Goal: Task Accomplishment & Management: Use online tool/utility

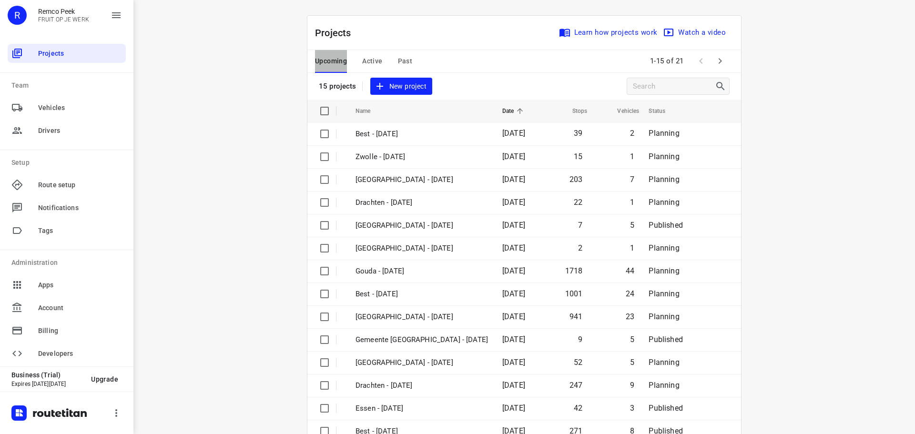
click at [331, 58] on span "Upcoming" at bounding box center [331, 61] width 32 height 12
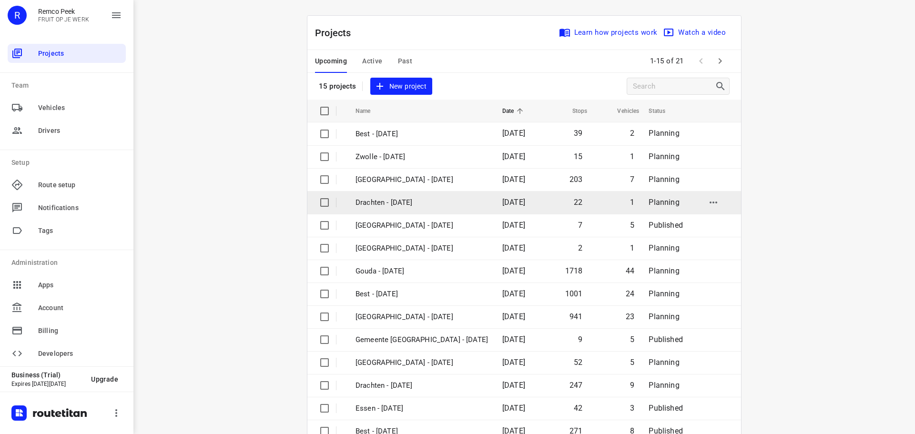
scroll to position [48, 0]
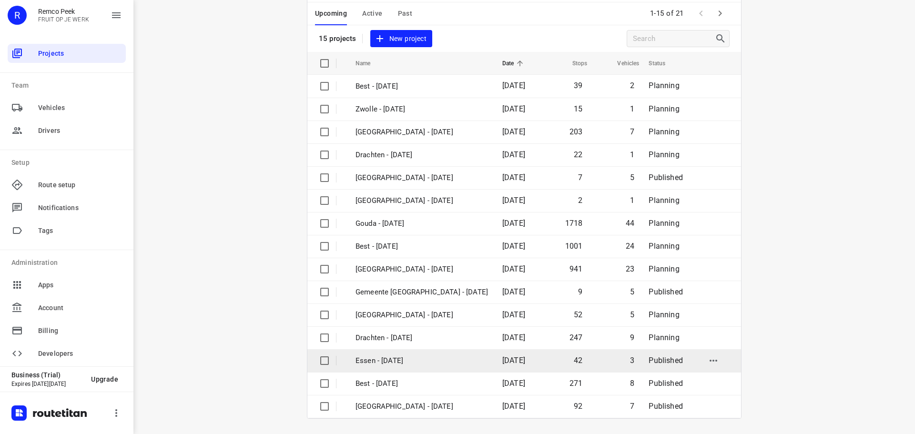
click at [387, 359] on p "Essen - [DATE]" at bounding box center [422, 361] width 133 height 11
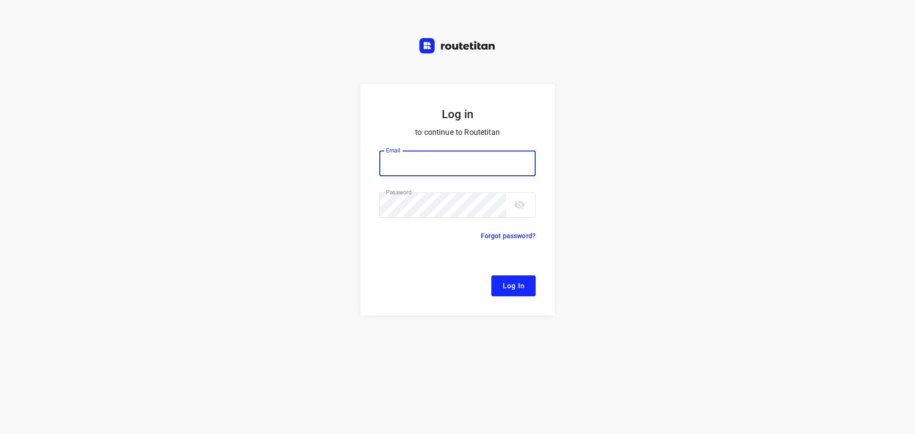
type input "[EMAIL_ADDRESS][DOMAIN_NAME]"
click at [526, 287] on button "Log In" at bounding box center [514, 286] width 44 height 21
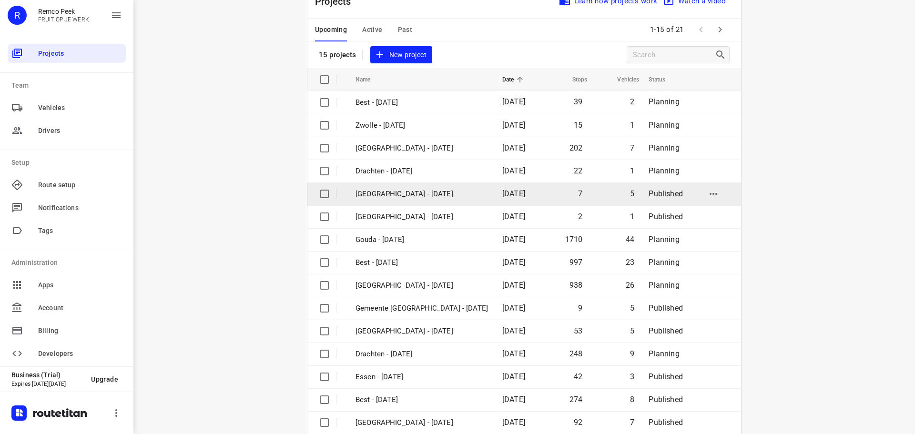
scroll to position [48, 0]
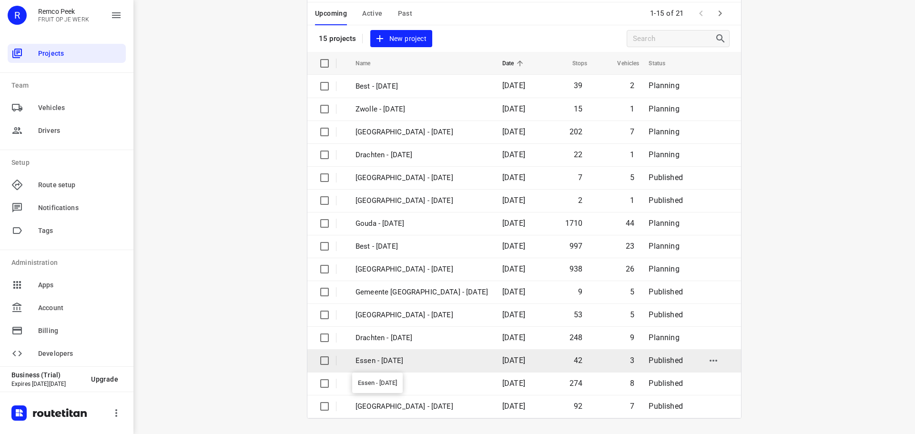
click at [398, 363] on p "Essen - [DATE]" at bounding box center [422, 361] width 133 height 11
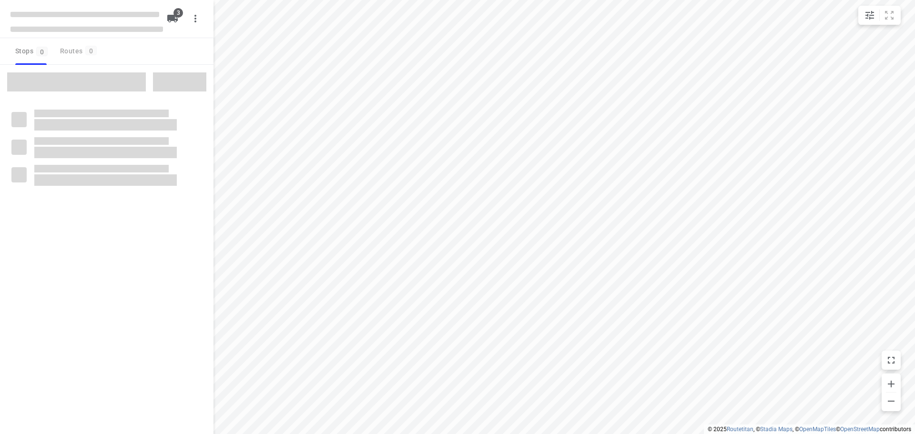
checkbox input "true"
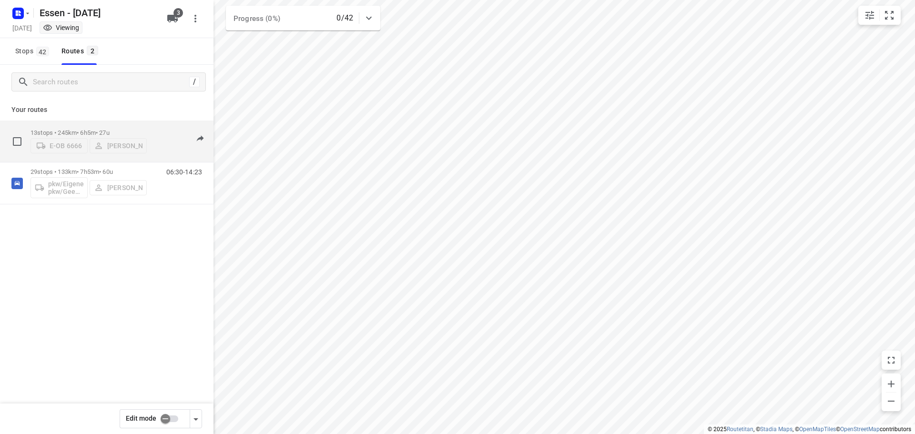
click at [84, 142] on div "E-OB 6666 [PERSON_NAME]" at bounding box center [89, 144] width 116 height 17
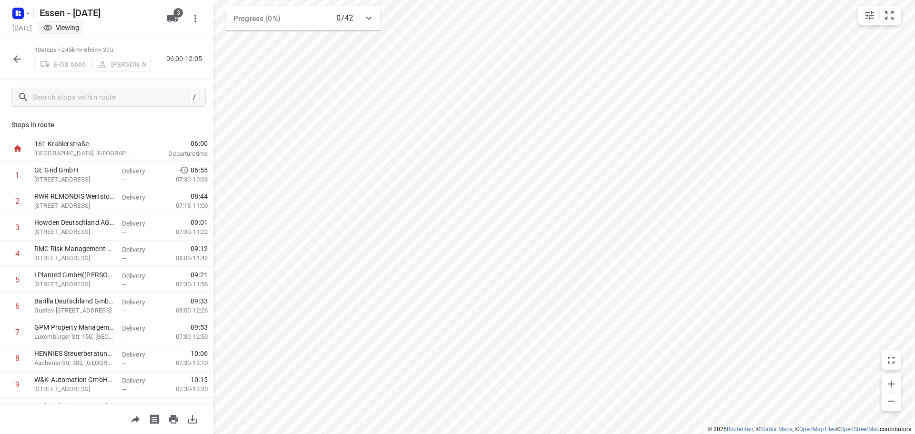
click at [15, 58] on icon "button" at bounding box center [17, 59] width 8 height 8
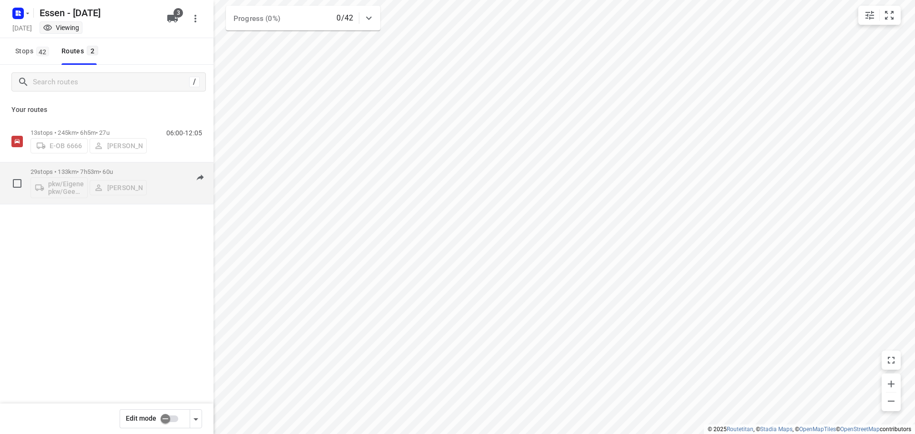
click at [75, 184] on div "pkw/Eigener pkw/Geen kenteken [PERSON_NAME]" at bounding box center [89, 186] width 116 height 23
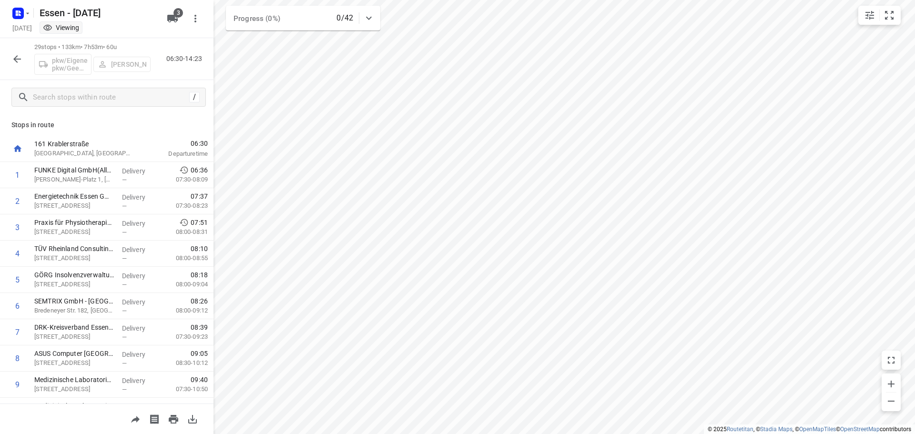
click at [13, 59] on icon "button" at bounding box center [16, 58] width 11 height 11
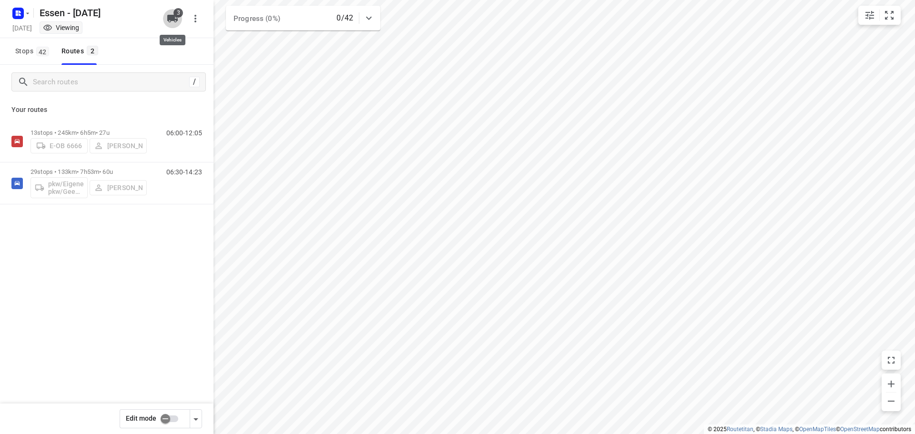
click at [174, 17] on icon "button" at bounding box center [172, 19] width 10 height 8
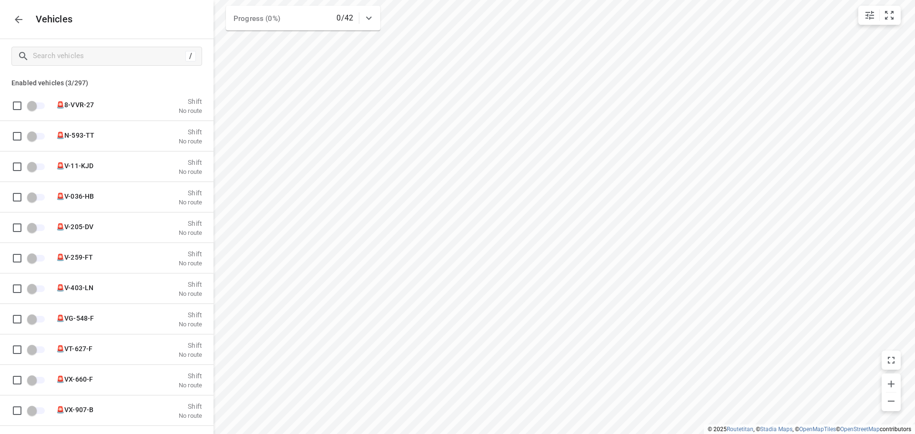
click at [16, 16] on icon "button" at bounding box center [18, 19] width 11 height 11
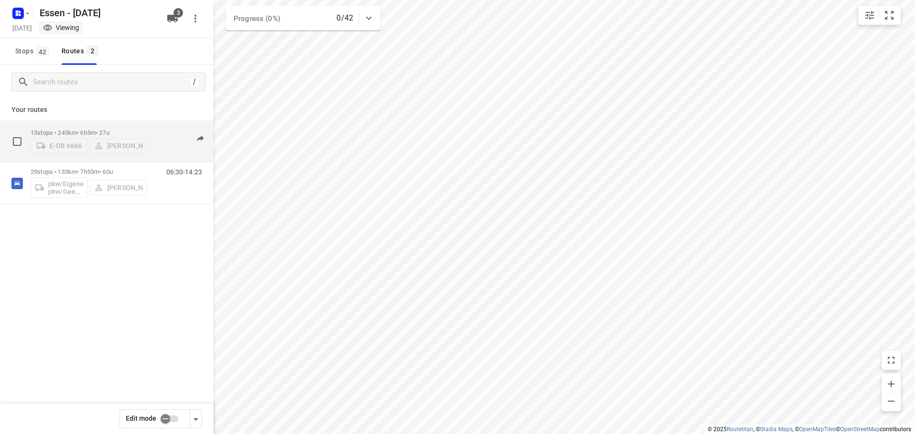
click at [62, 141] on div "E-OB 6666 Andrianu Krasniqi" at bounding box center [89, 144] width 116 height 17
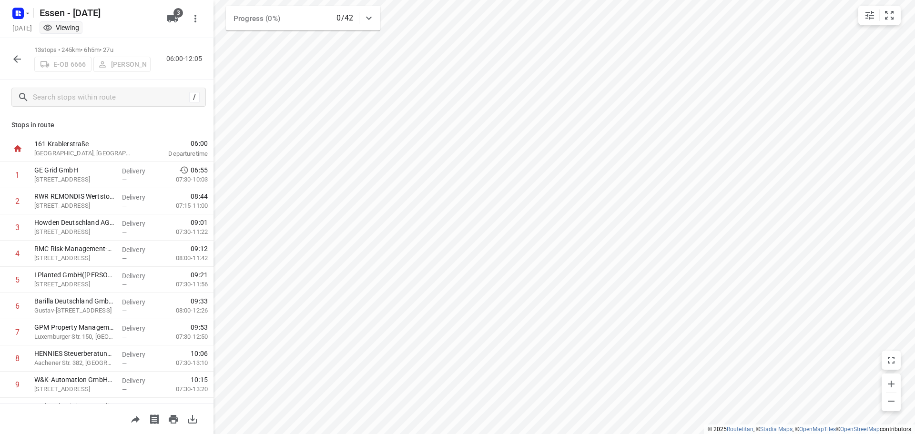
click at [17, 53] on icon "button" at bounding box center [16, 58] width 11 height 11
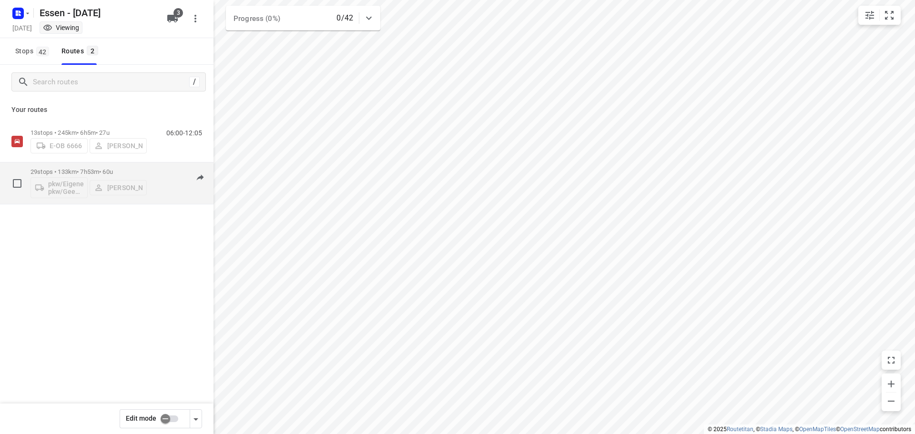
click at [65, 183] on div "pkw/Eigener pkw/Geen kenteken Robert Kula" at bounding box center [89, 186] width 116 height 23
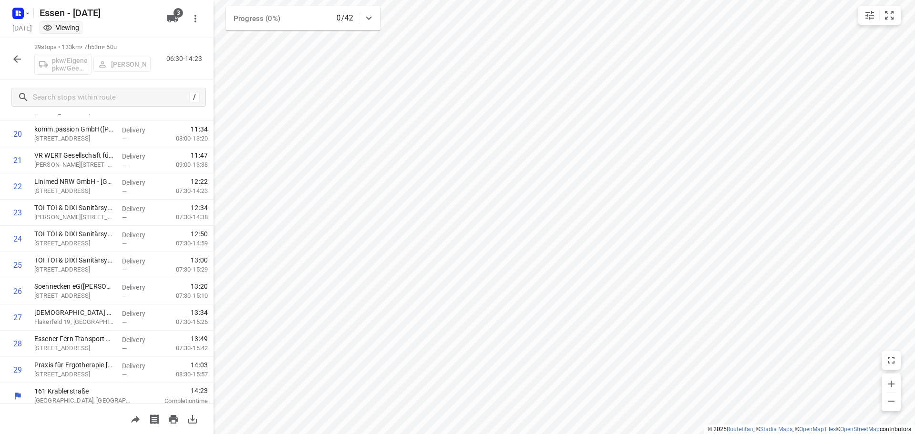
scroll to position [545, 0]
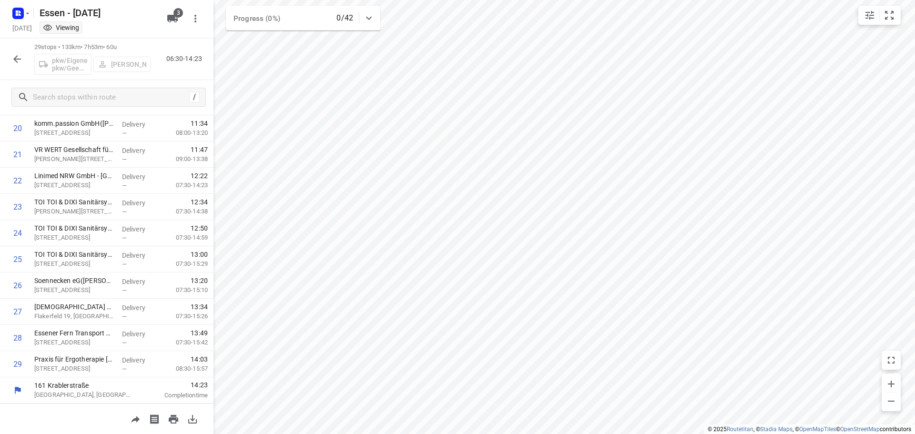
click at [16, 56] on icon "button" at bounding box center [16, 58] width 11 height 11
